Goal: Task Accomplishment & Management: Use online tool/utility

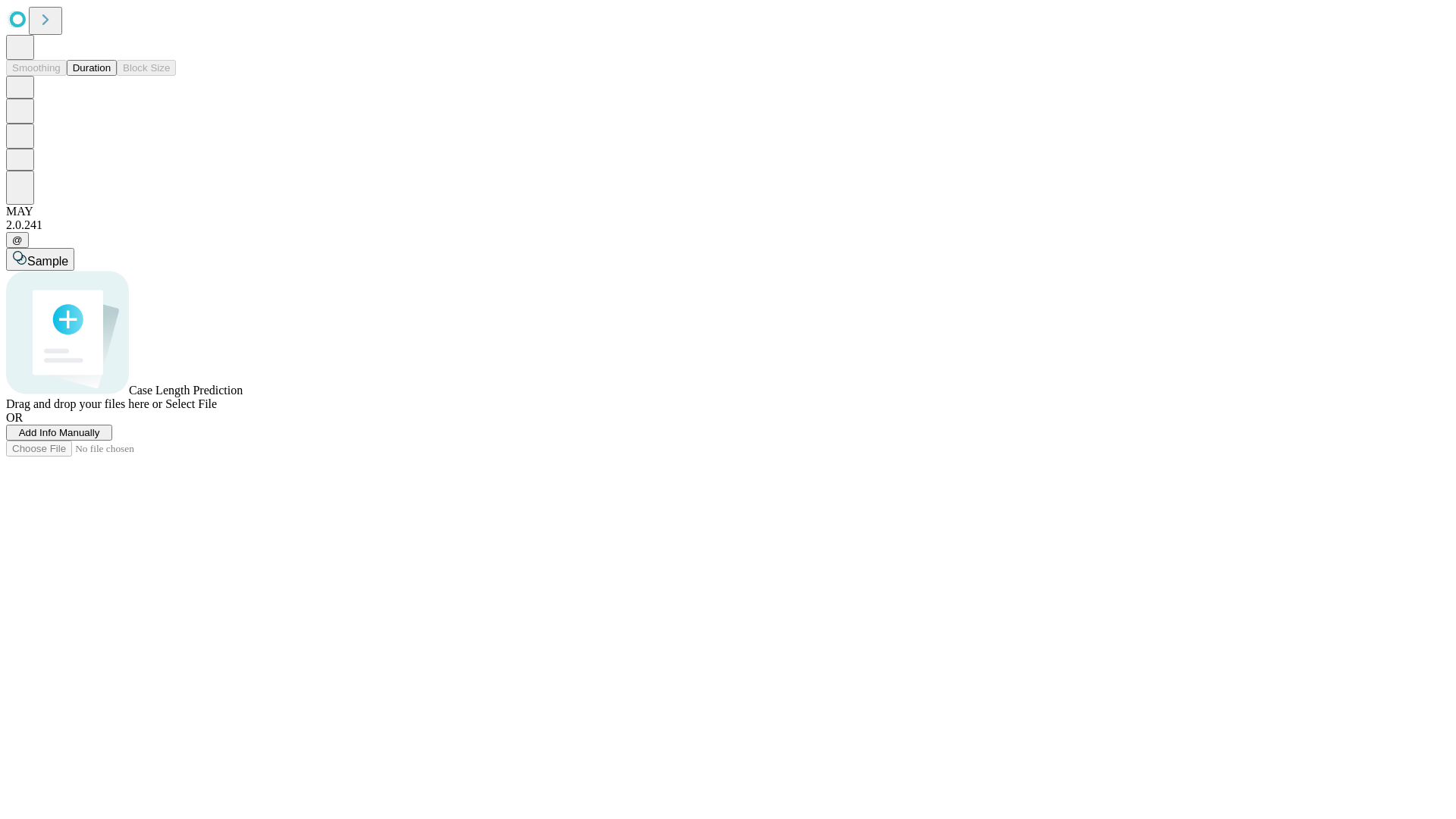
click at [111, 76] on button "Duration" at bounding box center [92, 68] width 50 height 16
click at [100, 438] on span "Add Info Manually" at bounding box center [60, 432] width 81 height 11
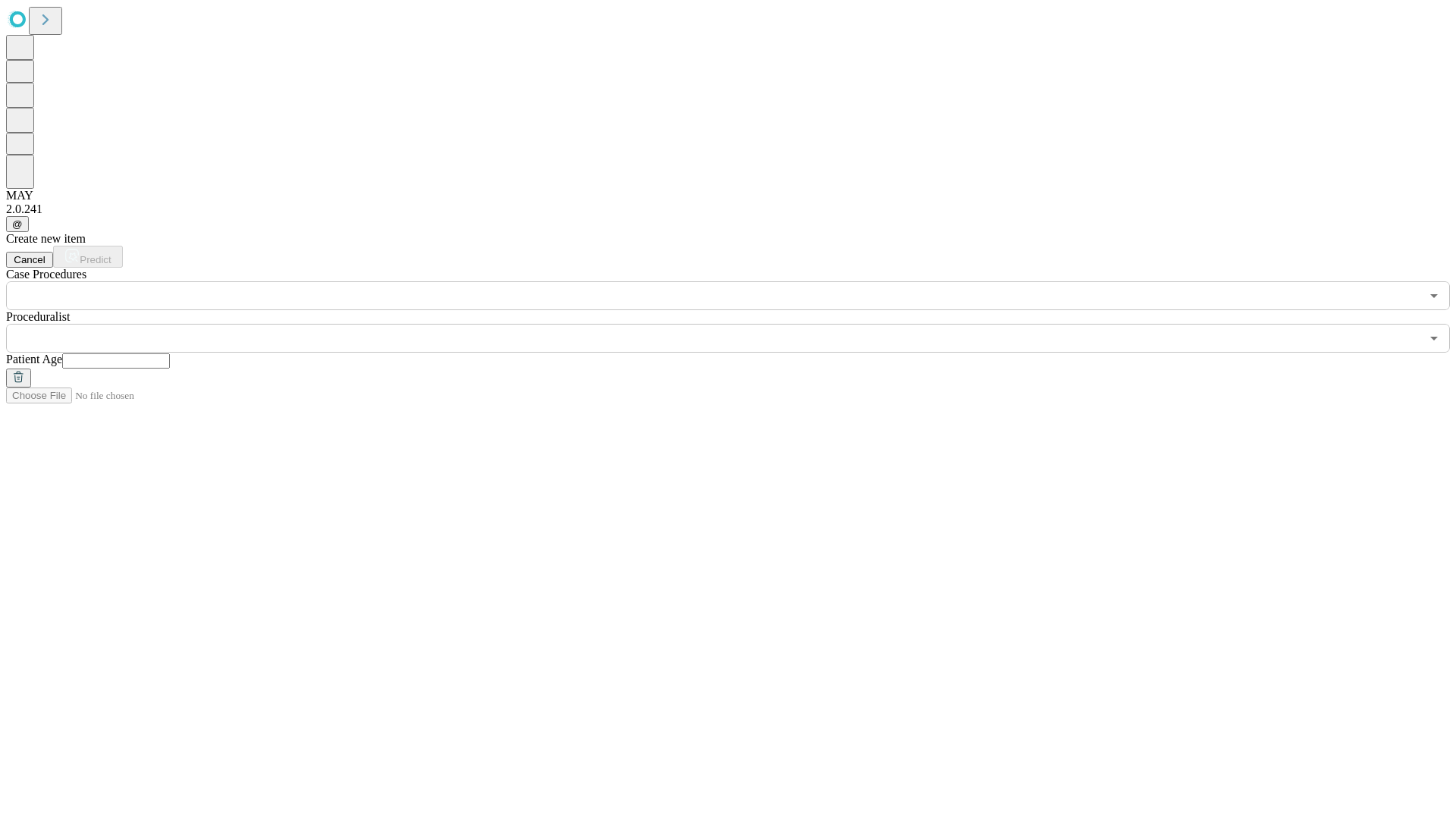
click at [170, 353] on input "text" at bounding box center [116, 361] width 107 height 16
type input "*"
click at [739, 324] on input "text" at bounding box center [713, 338] width 1414 height 29
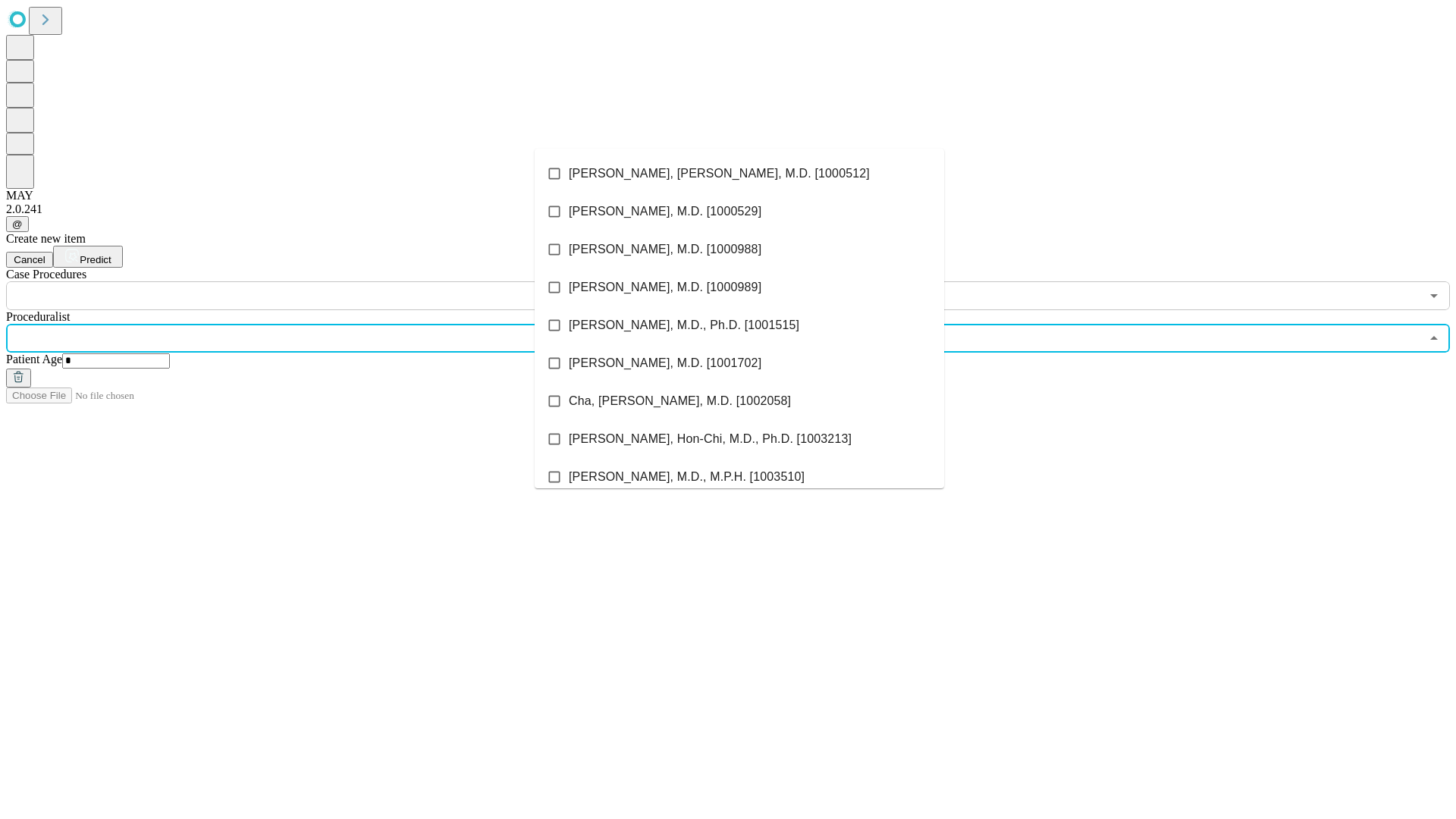
click at [740, 174] on li "[PERSON_NAME], [PERSON_NAME], M.D. [1000512]" at bounding box center [739, 174] width 410 height 38
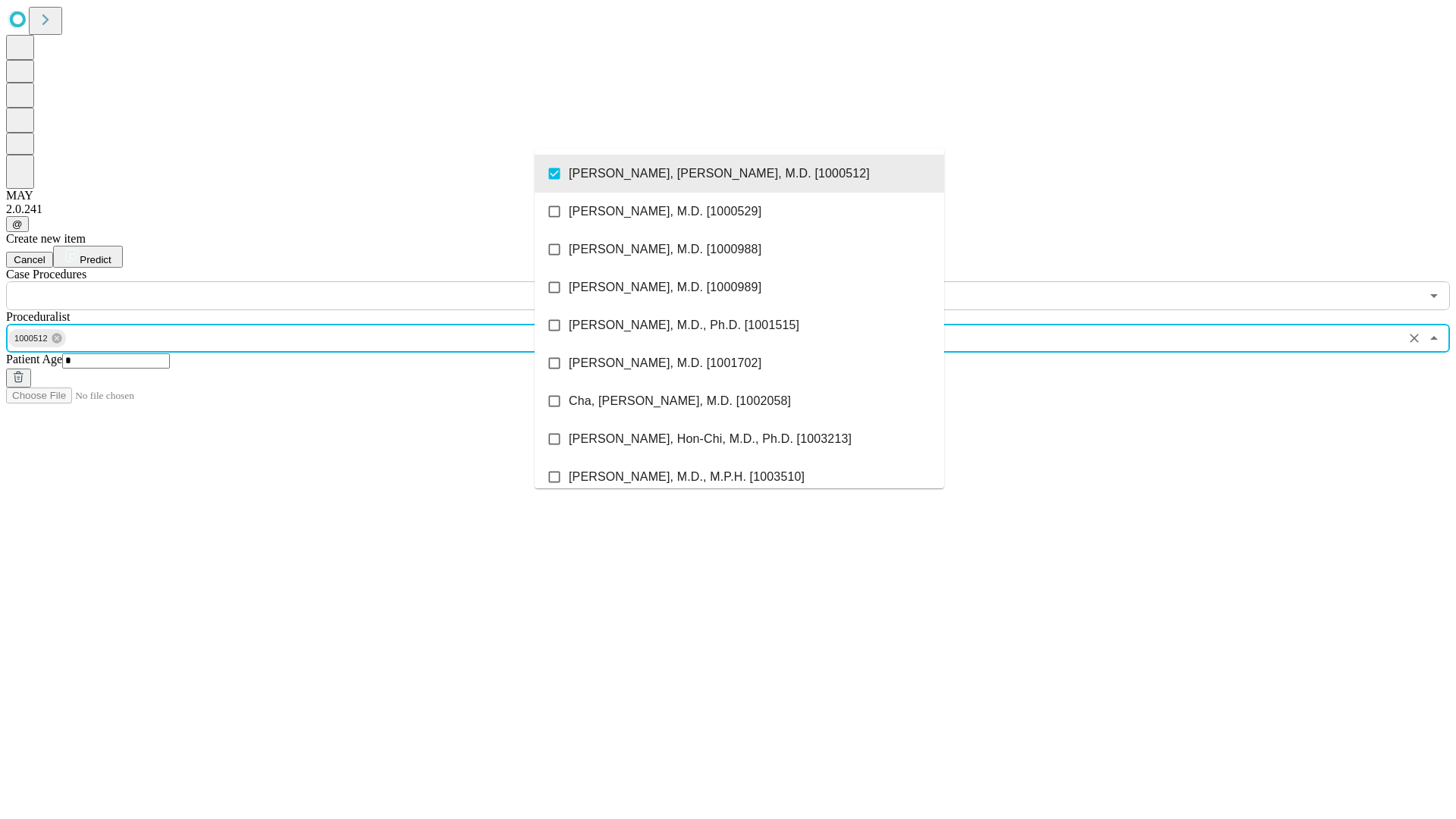
click at [319, 281] on input "text" at bounding box center [713, 295] width 1414 height 29
